Goal: Task Accomplishment & Management: Manage account settings

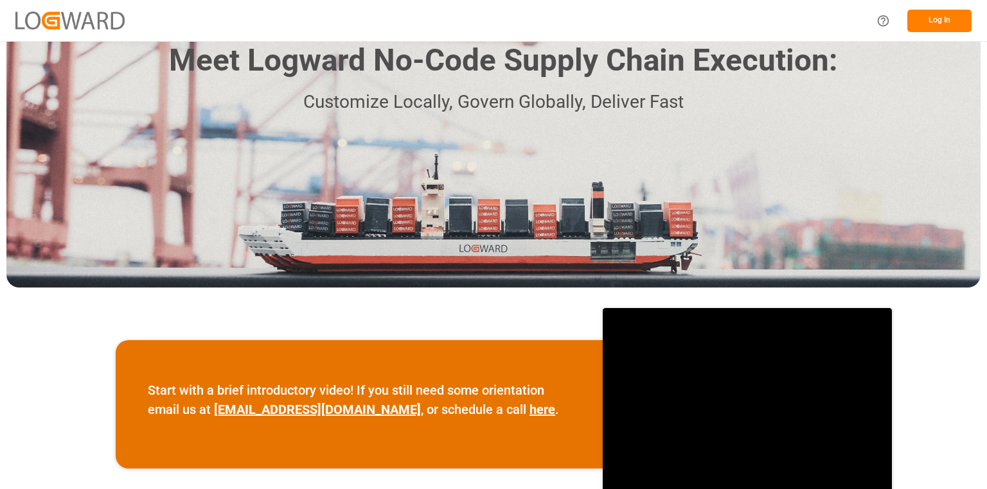
scroll to position [206, 0]
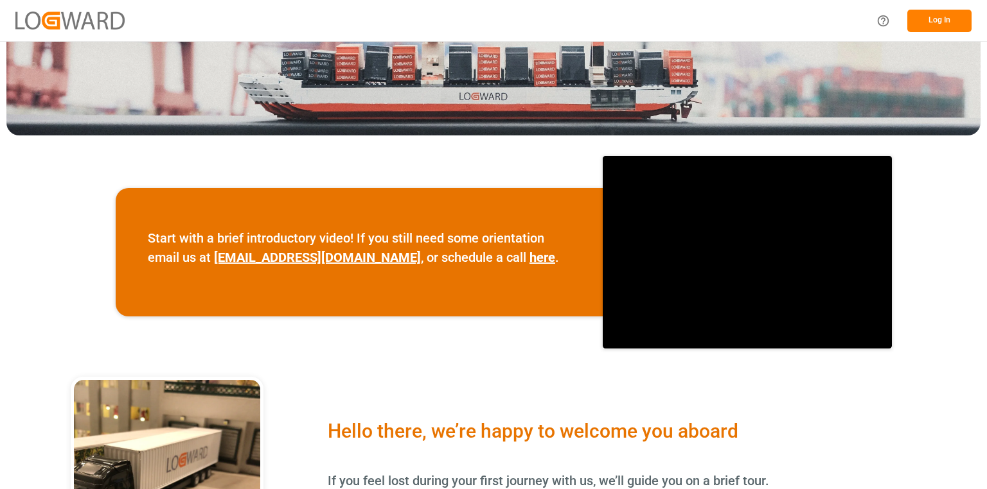
click at [943, 27] on button "Log In" at bounding box center [939, 21] width 64 height 22
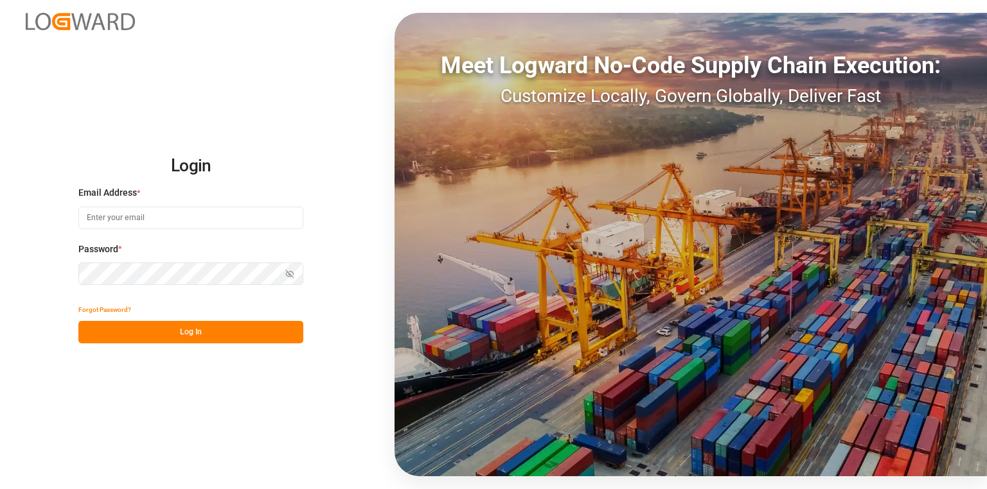
click at [193, 222] on input at bounding box center [190, 218] width 225 height 22
type input "L"
type input "[EMAIL_ADDRESS][PERSON_NAME][DOMAIN_NAME]"
click at [207, 335] on button "Log In" at bounding box center [190, 332] width 225 height 22
